Goal: Task Accomplishment & Management: Manage account settings

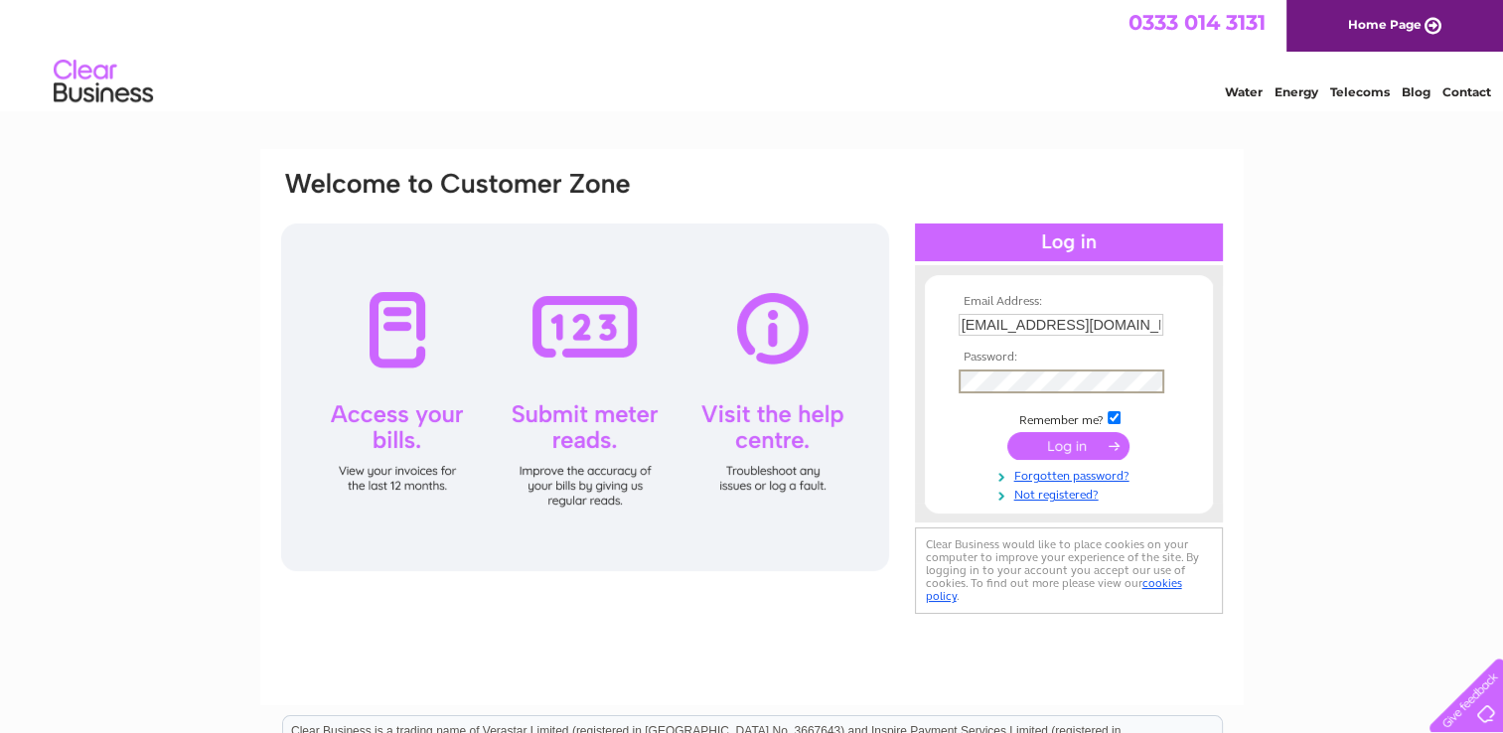
click at [1072, 326] on input "accounts@thestandingstones.co.uk" at bounding box center [1060, 325] width 205 height 22
type input "office@bdsplanthire.co.uk"
click at [1065, 446] on input "submit" at bounding box center [1068, 445] width 122 height 28
click at [1065, 445] on input "submit" at bounding box center [1068, 445] width 122 height 28
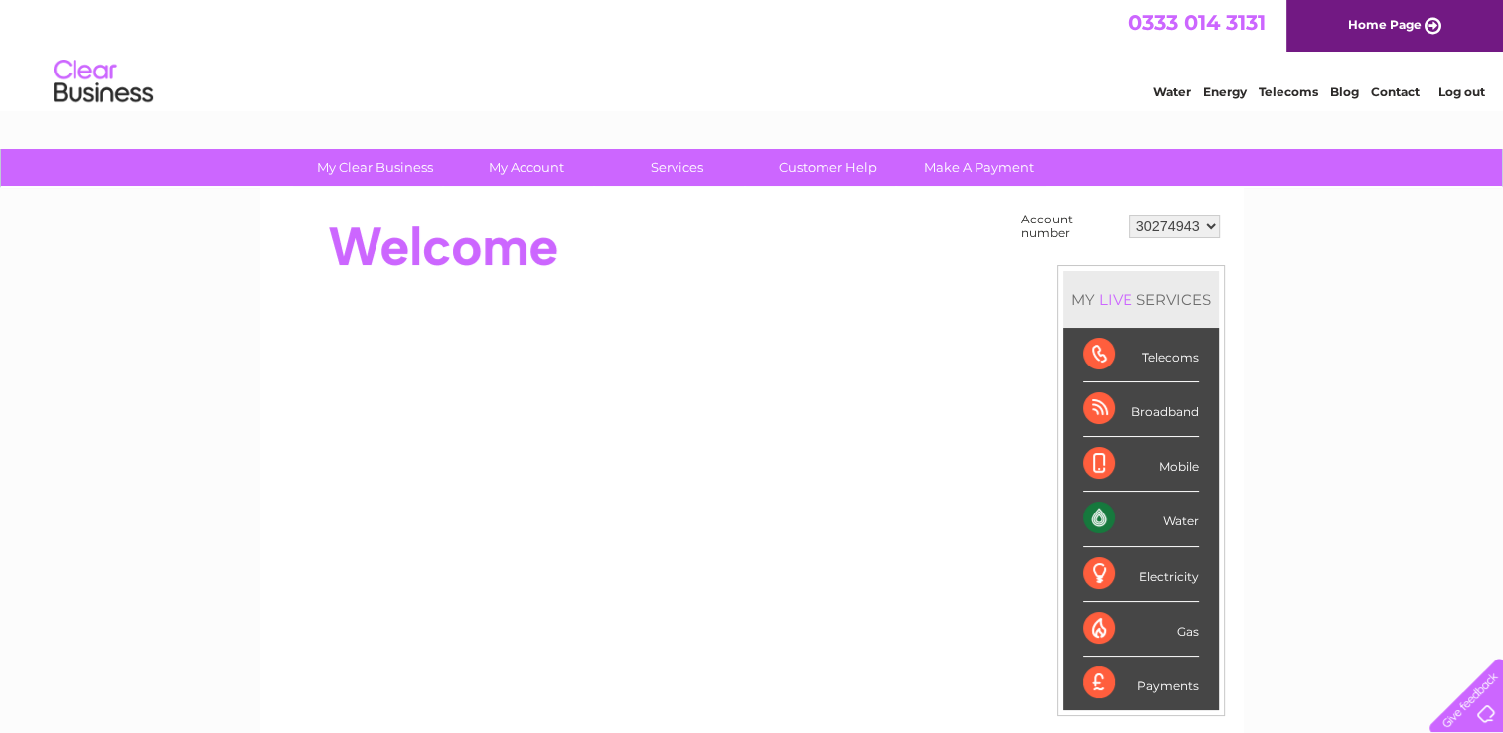
click at [1204, 236] on select "30274943 30275048 30283500" at bounding box center [1174, 227] width 90 height 24
select select "30283500"
click at [1129, 215] on select "30274943 30275048 30283500" at bounding box center [1174, 227] width 90 height 24
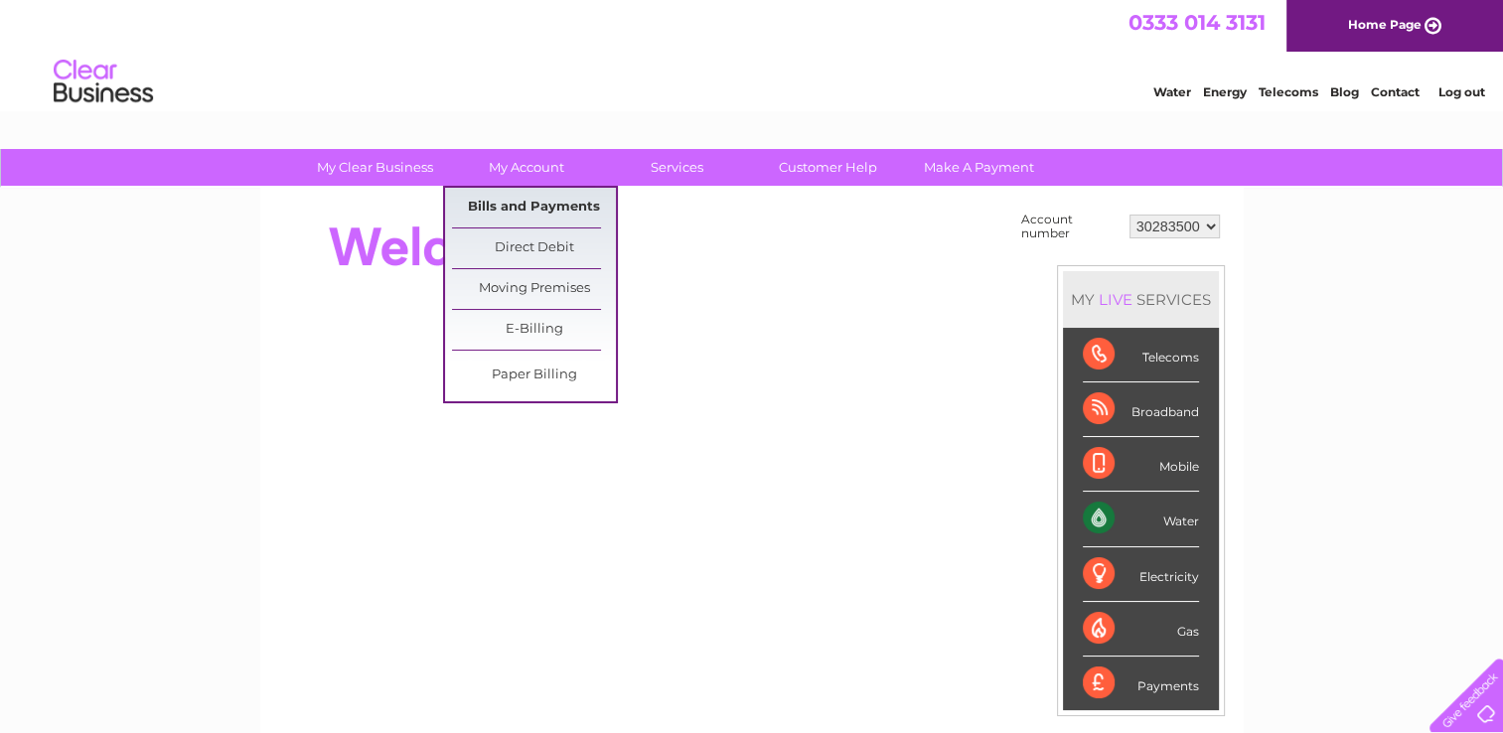
click at [565, 201] on link "Bills and Payments" at bounding box center [534, 208] width 164 height 40
click at [538, 211] on link "Bills and Payments" at bounding box center [534, 208] width 164 height 40
click at [536, 211] on link "Bills and Payments" at bounding box center [534, 208] width 164 height 40
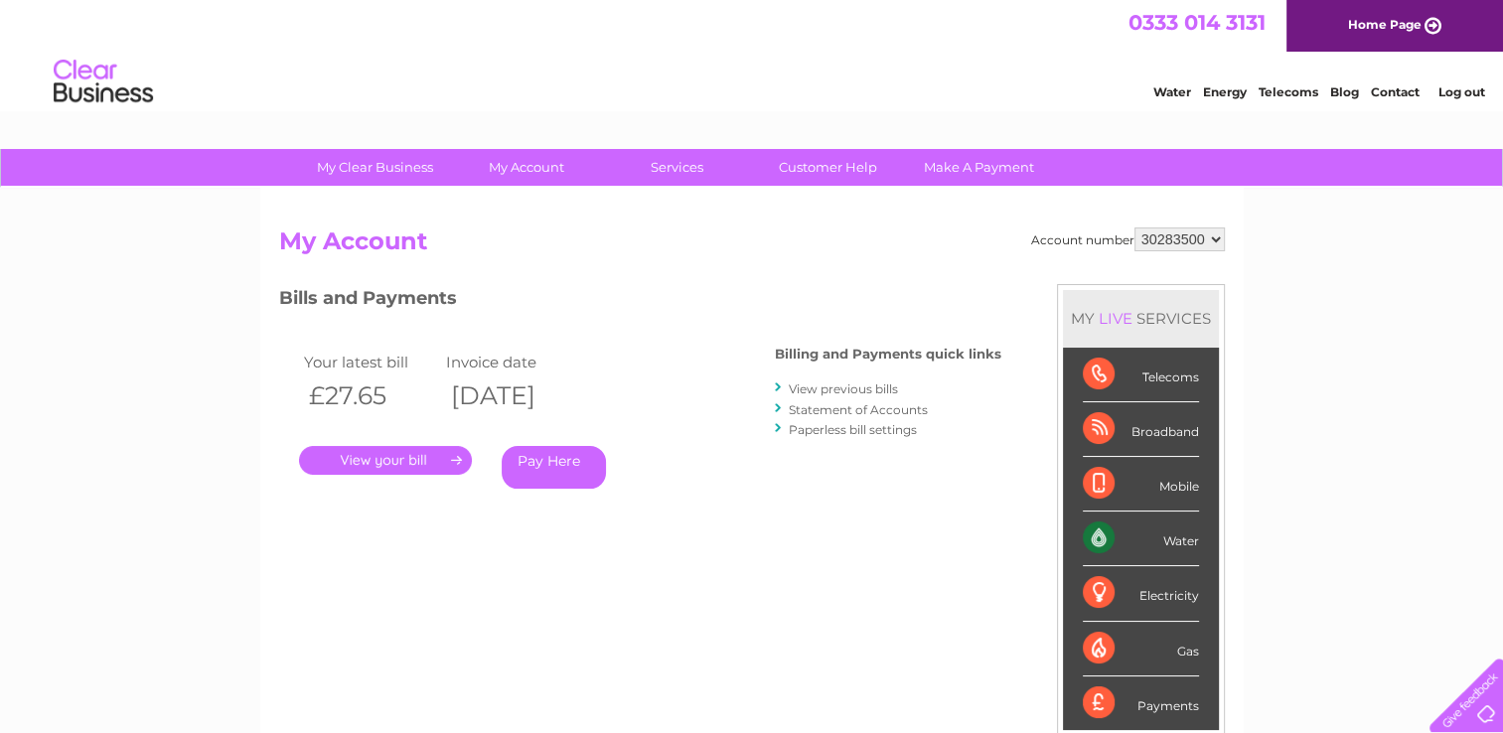
click at [390, 451] on link "." at bounding box center [385, 460] width 173 height 29
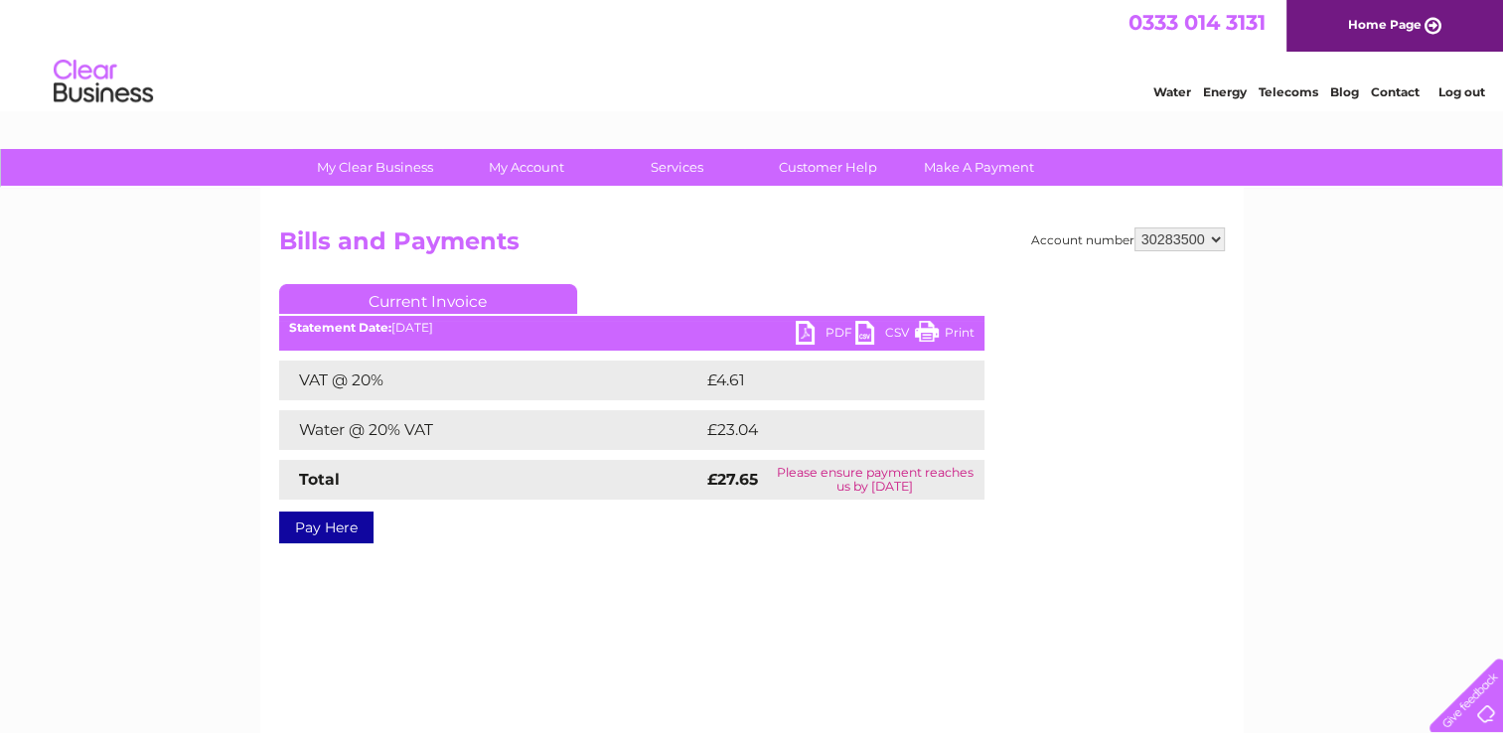
click at [808, 340] on link "PDF" at bounding box center [825, 335] width 60 height 29
click at [1483, 89] on link "Log out" at bounding box center [1460, 91] width 47 height 15
